Goal: Find contact information: Find contact information

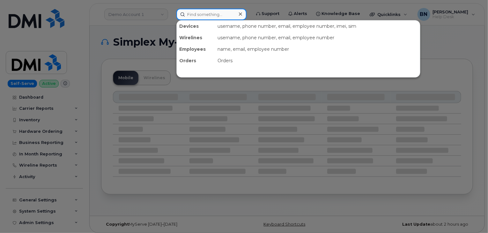
click at [197, 14] on input at bounding box center [211, 14] width 70 height 11
paste input "9494266821"
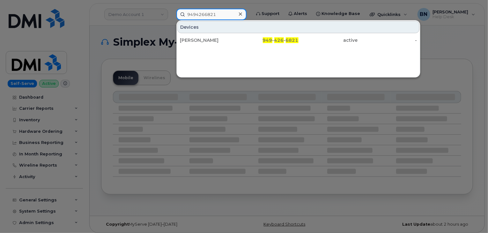
type input "9494266821"
click at [240, 14] on icon at bounding box center [240, 13] width 3 height 3
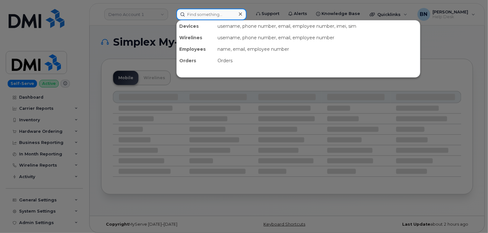
click at [197, 13] on input at bounding box center [211, 14] width 70 height 11
drag, startPoint x: 197, startPoint y: 13, endPoint x: 168, endPoint y: 33, distance: 34.7
click at [168, 33] on div at bounding box center [244, 116] width 488 height 233
click at [199, 13] on input at bounding box center [211, 14] width 70 height 11
paste input "9494266821"
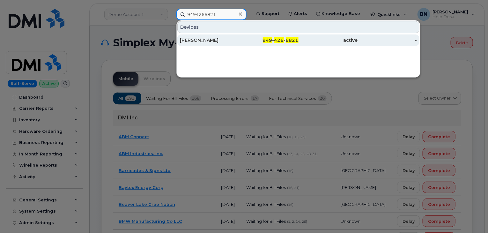
type input "9494266821"
click at [216, 41] on div "ANDREW ELSANHUTY" at bounding box center [209, 40] width 59 height 6
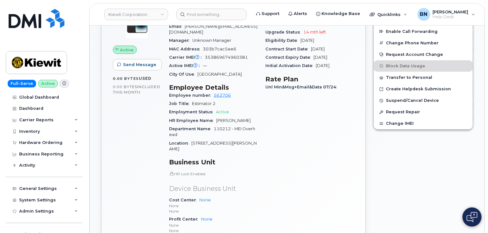
scroll to position [223, 0]
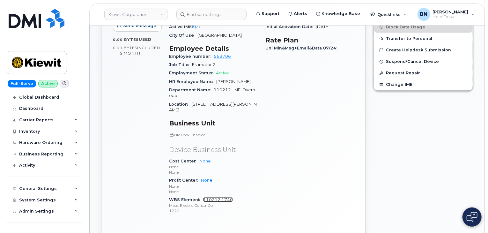
click at [214, 199] on link "110212.1740" at bounding box center [218, 199] width 30 height 5
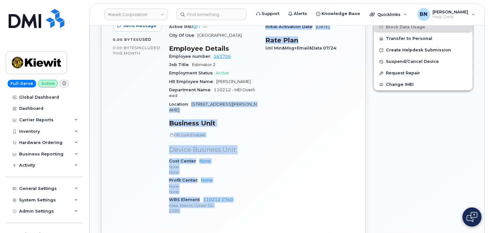
drag, startPoint x: 191, startPoint y: 103, endPoint x: 264, endPoint y: 104, distance: 73.0
click at [264, 104] on div "Device Details Device iPhone 14 + Upgrade Device SIM 89148000011057584789 Email…" at bounding box center [261, 89] width 192 height 268
click at [264, 104] on div "Carrier Details Account 786080835-00001 - Verizon Wireless - Kiewit Phase 2 Con…" at bounding box center [309, 89] width 96 height 268
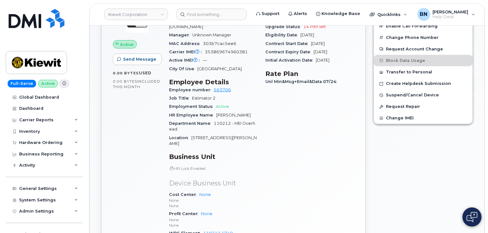
scroll to position [0, 0]
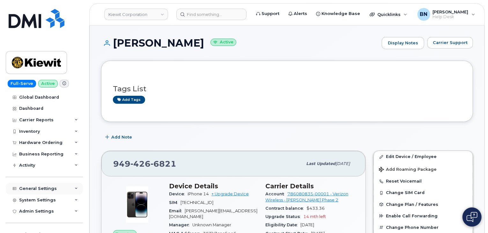
click at [37, 185] on div "General Settings" at bounding box center [44, 188] width 77 height 11
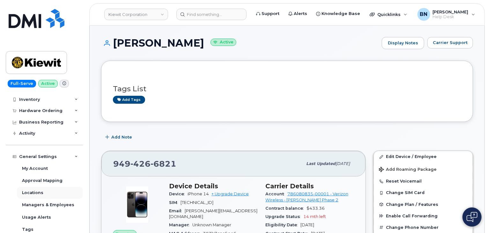
scroll to position [64, 0]
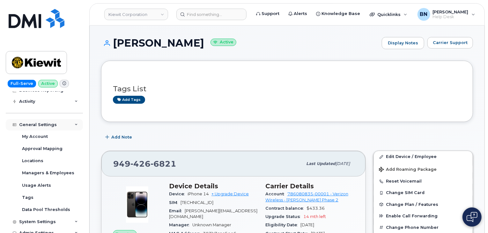
click at [42, 126] on div "General Settings" at bounding box center [38, 124] width 38 height 5
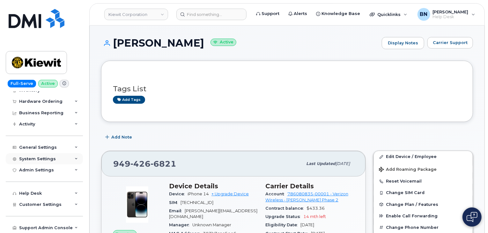
click at [37, 158] on div "System Settings" at bounding box center [37, 158] width 37 height 5
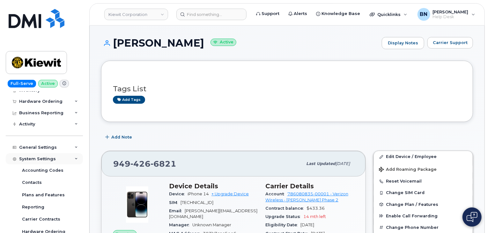
scroll to position [64, 0]
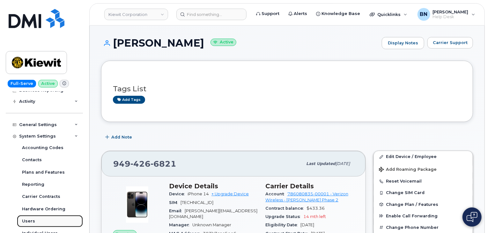
click at [31, 217] on link "Users" at bounding box center [50, 221] width 66 height 12
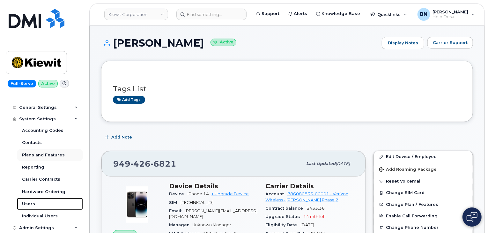
scroll to position [96, 0]
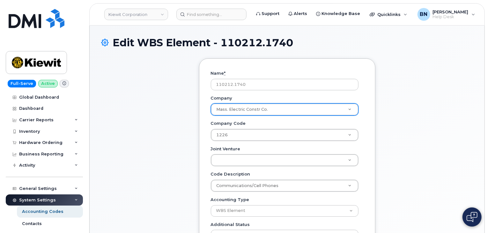
drag, startPoint x: 262, startPoint y: 127, endPoint x: 244, endPoint y: 107, distance: 25.9
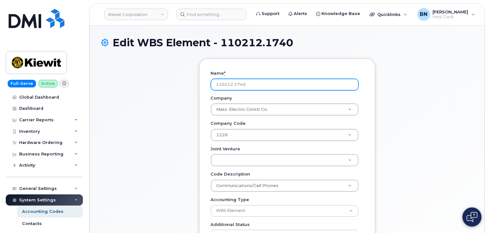
drag, startPoint x: 244, startPoint y: 107, endPoint x: 230, endPoint y: 81, distance: 30.2
click at [230, 81] on input "110212.1740" at bounding box center [285, 84] width 148 height 11
click at [229, 84] on input "110212.1740" at bounding box center [285, 84] width 148 height 11
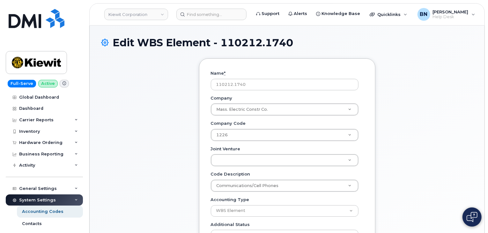
drag, startPoint x: 229, startPoint y: 83, endPoint x: 190, endPoint y: 93, distance: 40.4
click at [190, 93] on div "Name * 110212.1740 Company Mass. Electric Constr Co. Company Company Communicat…" at bounding box center [287, 171] width 372 height 226
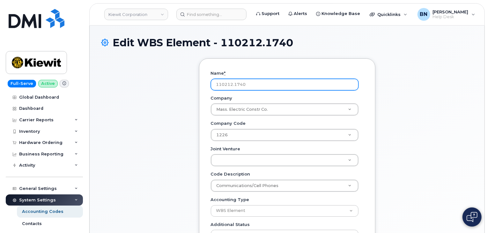
click at [244, 83] on input "110212.1740" at bounding box center [285, 84] width 148 height 11
click at [246, 83] on input "110212.1740" at bounding box center [285, 84] width 148 height 11
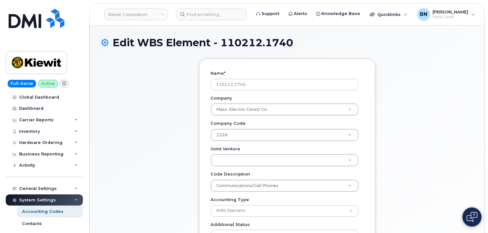
click at [366, 114] on div "Name * 110212.1740 Company Mass. Electric Constr Co. Company Company Communicat…" at bounding box center [287, 166] width 176 height 216
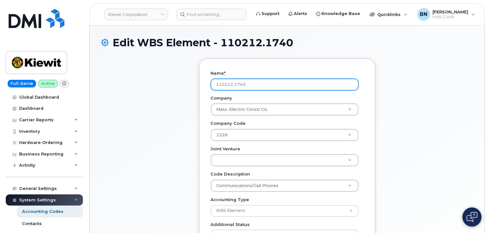
click at [246, 83] on input "110212.1740" at bounding box center [285, 84] width 148 height 11
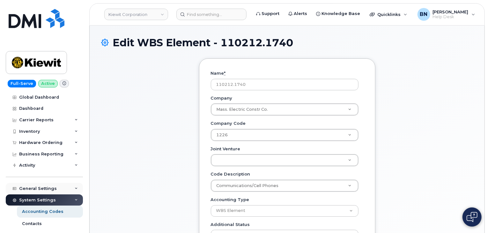
click at [41, 188] on div "General Settings" at bounding box center [38, 188] width 38 height 5
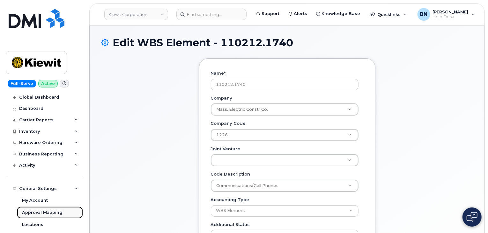
click at [39, 215] on div "Approval Mapping" at bounding box center [42, 212] width 40 height 6
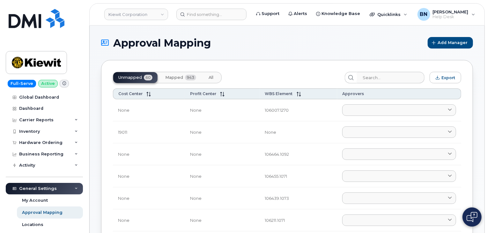
click at [172, 73] on button "Mapped 943" at bounding box center [180, 77] width 41 height 11
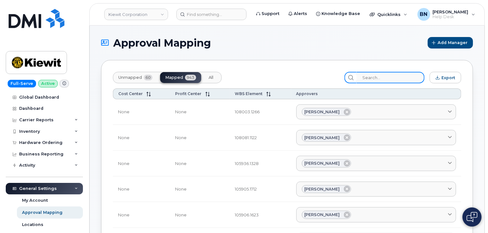
click at [380, 77] on input "search" at bounding box center [390, 77] width 68 height 11
paste input "110212.1740"
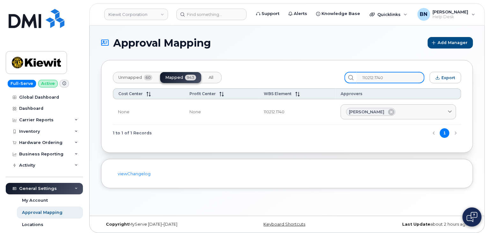
type input "110212.1740"
drag, startPoint x: 191, startPoint y: 110, endPoint x: 206, endPoint y: 109, distance: 15.7
click at [206, 109] on td "None" at bounding box center [221, 112] width 74 height 26
click at [206, 108] on td "None" at bounding box center [221, 112] width 74 height 26
click at [204, 109] on td "None" at bounding box center [221, 112] width 74 height 26
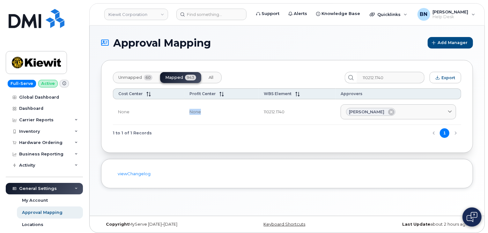
drag, startPoint x: 189, startPoint y: 112, endPoint x: 202, endPoint y: 111, distance: 13.7
click at [202, 111] on td "None" at bounding box center [221, 112] width 74 height 26
drag, startPoint x: 134, startPoint y: 131, endPoint x: 156, endPoint y: 130, distance: 22.3
click at [156, 130] on div "1 to 1 of 1 Records 1" at bounding box center [287, 133] width 348 height 16
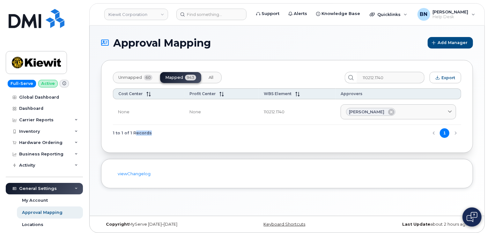
click at [156, 130] on div "1 to 1 of 1 Records 1" at bounding box center [287, 133] width 348 height 16
click at [43, 188] on div "General Settings" at bounding box center [38, 188] width 38 height 5
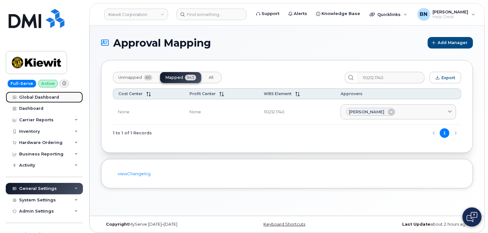
click at [41, 97] on div "Global Dashboard" at bounding box center [39, 97] width 40 height 5
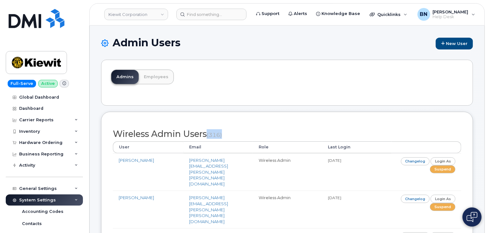
drag, startPoint x: 210, startPoint y: 134, endPoint x: 228, endPoint y: 134, distance: 17.8
click at [228, 134] on h2 "Wireless Admin Users (316)" at bounding box center [287, 134] width 348 height 10
drag, startPoint x: 227, startPoint y: 135, endPoint x: 211, endPoint y: 135, distance: 16.6
click at [211, 135] on h2 "Wireless Admin Users (316)" at bounding box center [287, 134] width 348 height 10
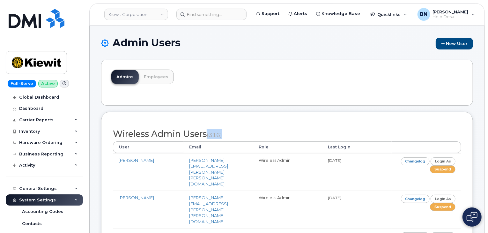
click at [211, 135] on small "(316)" at bounding box center [213, 134] width 15 height 7
drag, startPoint x: 211, startPoint y: 135, endPoint x: 232, endPoint y: 134, distance: 21.4
click at [232, 134] on h2 "Wireless Admin Users (316)" at bounding box center [287, 134] width 348 height 10
click at [231, 134] on h2 "Wireless Admin Users (316)" at bounding box center [287, 134] width 348 height 10
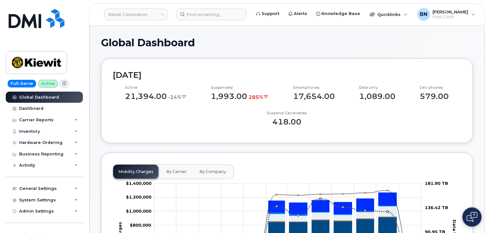
drag, startPoint x: 152, startPoint y: 147, endPoint x: 149, endPoint y: 149, distance: 3.6
click at [33, 110] on div "Dashboard" at bounding box center [31, 108] width 24 height 5
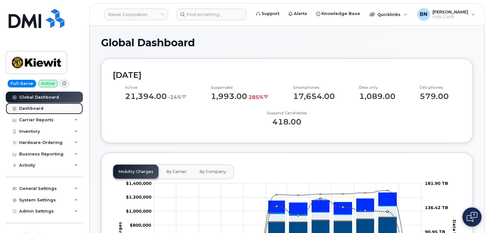
click at [33, 107] on div "Dashboard" at bounding box center [31, 108] width 24 height 5
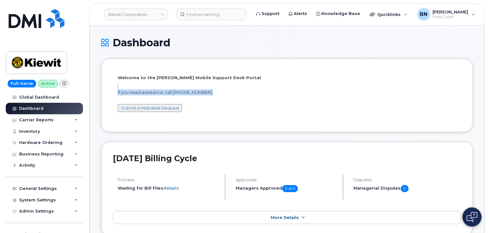
drag, startPoint x: 173, startPoint y: 87, endPoint x: 220, endPoint y: 97, distance: 47.8
click at [220, 97] on div "Welcome to the [PERSON_NAME] Mobile Support Desk Portal If you need assistance,…" at bounding box center [287, 96] width 338 height 43
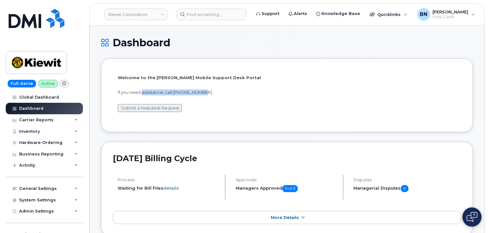
drag, startPoint x: 141, startPoint y: 91, endPoint x: 215, endPoint y: 91, distance: 73.9
click at [215, 91] on p "If you need assistance, call [PHONE_NUMBER]" at bounding box center [287, 92] width 338 height 6
drag, startPoint x: 207, startPoint y: 92, endPoint x: 174, endPoint y: 92, distance: 32.8
click at [174, 92] on p "If you need assistance, call [PHONE_NUMBER]" at bounding box center [287, 92] width 338 height 6
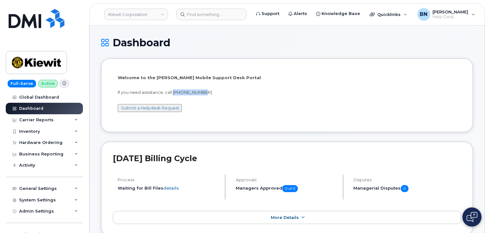
click at [174, 92] on p "If you need assistance, call [PHONE_NUMBER]" at bounding box center [287, 92] width 338 height 6
drag, startPoint x: 174, startPoint y: 92, endPoint x: 206, endPoint y: 93, distance: 32.2
click at [206, 93] on p "If you need assistance, call [PHONE_NUMBER]" at bounding box center [287, 92] width 338 height 6
drag, startPoint x: 185, startPoint y: 77, endPoint x: 231, endPoint y: 77, distance: 46.5
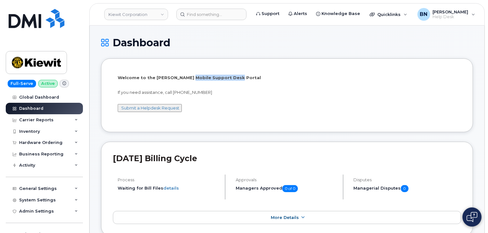
click at [231, 77] on p "Welcome to the [PERSON_NAME] Mobile Support Desk Portal" at bounding box center [287, 78] width 338 height 6
click at [224, 81] on div "Welcome to the [PERSON_NAME] Mobile Support Desk Portal If you need assistance,…" at bounding box center [287, 96] width 338 height 43
drag, startPoint x: 164, startPoint y: 92, endPoint x: 213, endPoint y: 93, distance: 49.1
click at [213, 93] on p "If you need assistance, call [PHONE_NUMBER]" at bounding box center [287, 92] width 338 height 6
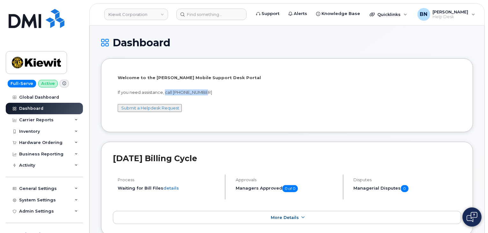
drag, startPoint x: 207, startPoint y: 92, endPoint x: 165, endPoint y: 93, distance: 42.1
click at [165, 93] on p "If you need assistance, call [PHONE_NUMBER]" at bounding box center [287, 92] width 338 height 6
drag, startPoint x: 120, startPoint y: 92, endPoint x: 214, endPoint y: 93, distance: 93.7
click at [214, 93] on p "If you need assistance, call [PHONE_NUMBER]" at bounding box center [287, 92] width 338 height 6
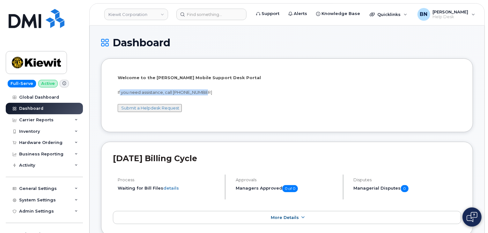
click at [214, 93] on p "If you need assistance, call [PHONE_NUMBER]" at bounding box center [287, 92] width 338 height 6
drag, startPoint x: 202, startPoint y: 92, endPoint x: 116, endPoint y: 92, distance: 85.7
click at [116, 92] on div "Welcome to the [PERSON_NAME] Mobile Support Desk Portal If you need assistance,…" at bounding box center [287, 95] width 348 height 50
drag, startPoint x: 116, startPoint y: 92, endPoint x: 225, endPoint y: 93, distance: 108.4
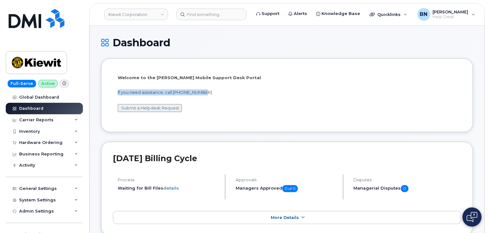
click at [225, 93] on div "Welcome to the [PERSON_NAME] Mobile Support Desk Portal If you need assistance,…" at bounding box center [287, 95] width 348 height 50
click at [225, 93] on p "If you need assistance, call [PHONE_NUMBER]" at bounding box center [287, 92] width 338 height 6
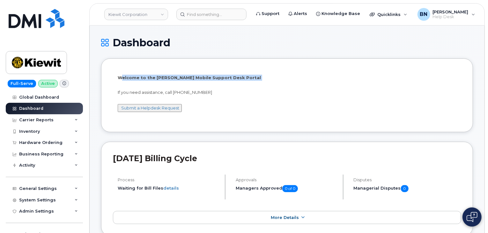
drag, startPoint x: 122, startPoint y: 79, endPoint x: 223, endPoint y: 81, distance: 100.4
click at [223, 81] on div "Welcome to the [PERSON_NAME] Mobile Support Desk Portal If you need assistance,…" at bounding box center [287, 96] width 338 height 43
click at [222, 82] on div "Welcome to the [PERSON_NAME] Mobile Support Desk Portal If you need assistance,…" at bounding box center [287, 96] width 338 height 43
click at [157, 79] on p "Welcome to the [PERSON_NAME] Mobile Support Desk Portal" at bounding box center [287, 78] width 338 height 6
click at [160, 77] on p "Welcome to the [PERSON_NAME] Mobile Support Desk Portal" at bounding box center [287, 78] width 338 height 6
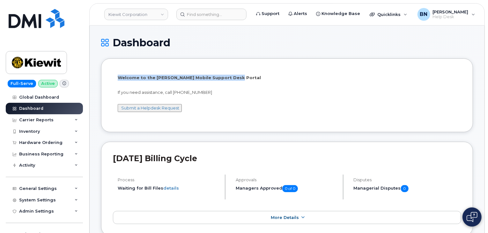
drag, startPoint x: 131, startPoint y: 76, endPoint x: 231, endPoint y: 80, distance: 99.5
click at [231, 80] on p "Welcome to the [PERSON_NAME] Mobile Support Desk Portal" at bounding box center [287, 78] width 338 height 6
drag, startPoint x: 227, startPoint y: 134, endPoint x: 224, endPoint y: 135, distance: 3.3
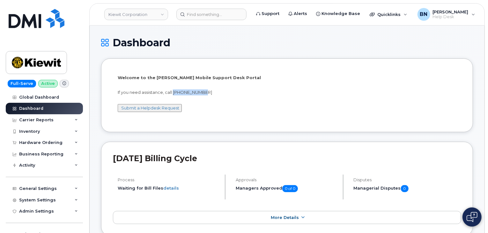
drag, startPoint x: 174, startPoint y: 92, endPoint x: 210, endPoint y: 90, distance: 36.7
click at [210, 90] on p "If you need assistance, call [PHONE_NUMBER]" at bounding box center [287, 92] width 338 height 6
drag, startPoint x: 207, startPoint y: 90, endPoint x: 174, endPoint y: 92, distance: 33.2
click at [174, 92] on p "If you need assistance, call [PHONE_NUMBER]" at bounding box center [287, 92] width 338 height 6
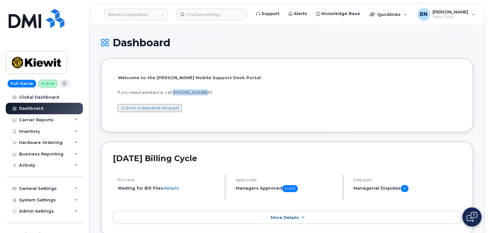
click at [174, 92] on p "If you need assistance, call [PHONE_NUMBER]" at bounding box center [287, 92] width 338 height 6
click at [198, 111] on div "Welcome to the [PERSON_NAME] Mobile Support Desk Portal If you need assistance,…" at bounding box center [287, 96] width 338 height 43
